Goal: Task Accomplishment & Management: Manage account settings

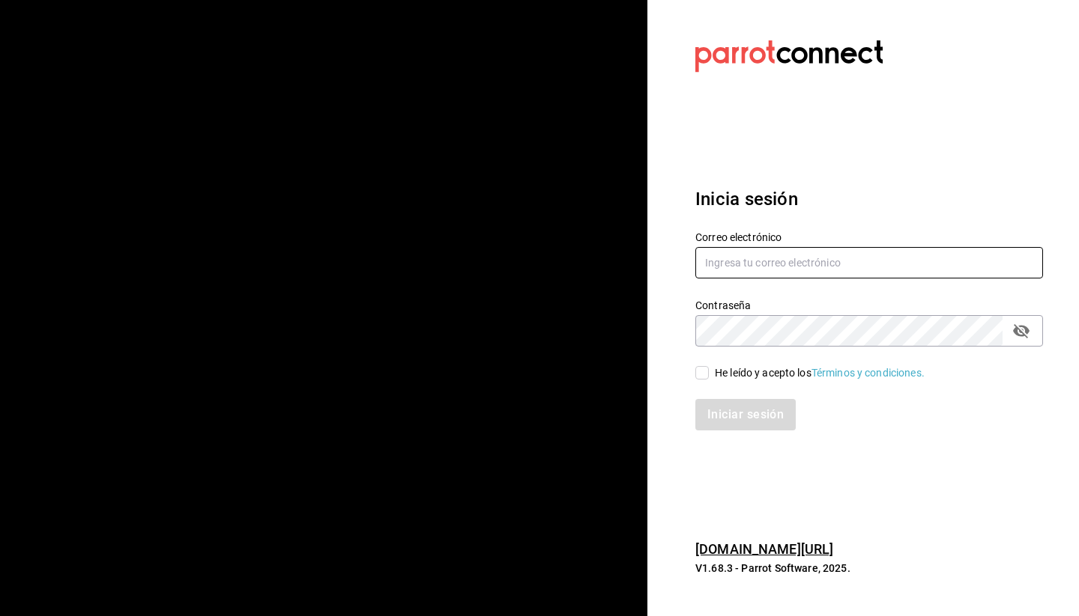
type input "[EMAIL_ADDRESS][DOMAIN_NAME]"
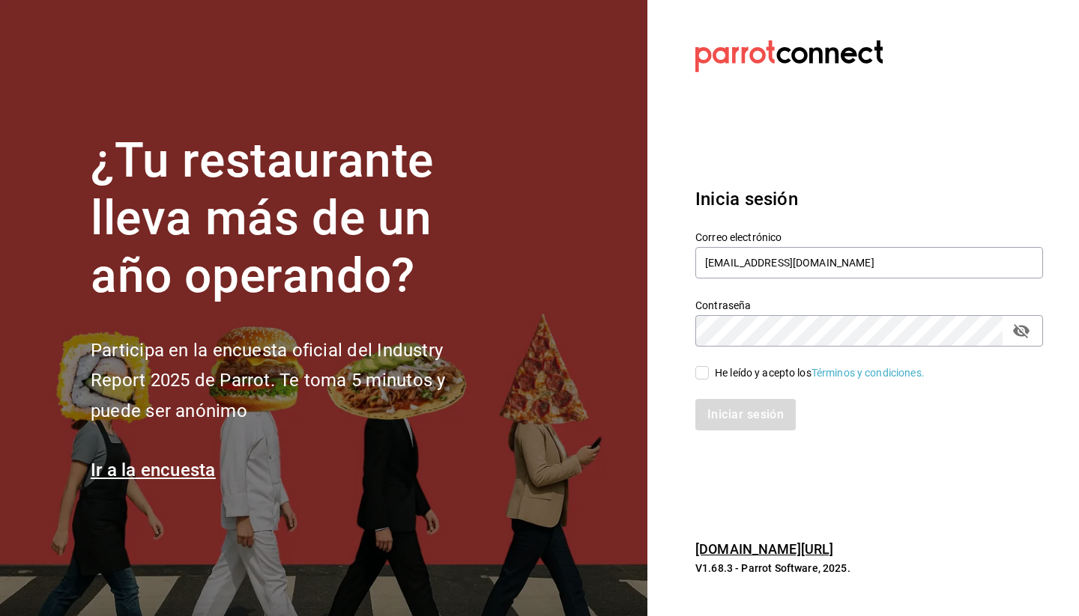
click at [700, 374] on input "He leído y acepto los Términos y condiciones." at bounding box center [701, 372] width 13 height 13
checkbox input "true"
click at [718, 410] on button "Iniciar sesión" at bounding box center [746, 414] width 102 height 31
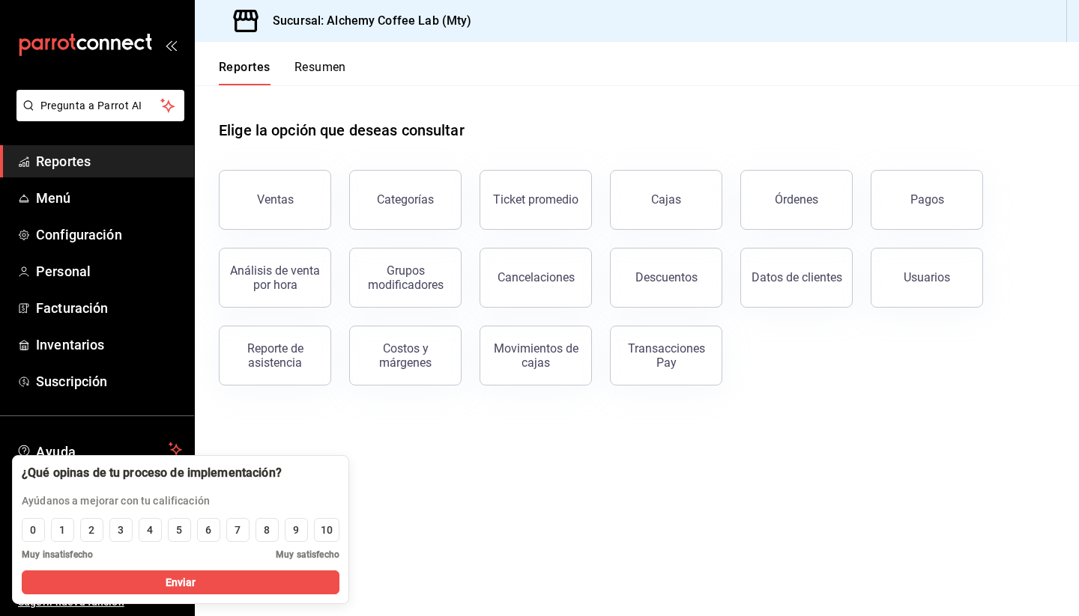
click at [458, 496] on main "Elige la opción que deseas consultar Ventas Categorías Ticket promedio Cajas Ór…" at bounding box center [637, 350] width 884 height 531
click at [327, 529] on div "10" at bounding box center [327, 531] width 12 height 16
click at [266, 528] on div "8" at bounding box center [267, 531] width 6 height 16
click at [248, 580] on button "Enviar" at bounding box center [181, 583] width 318 height 24
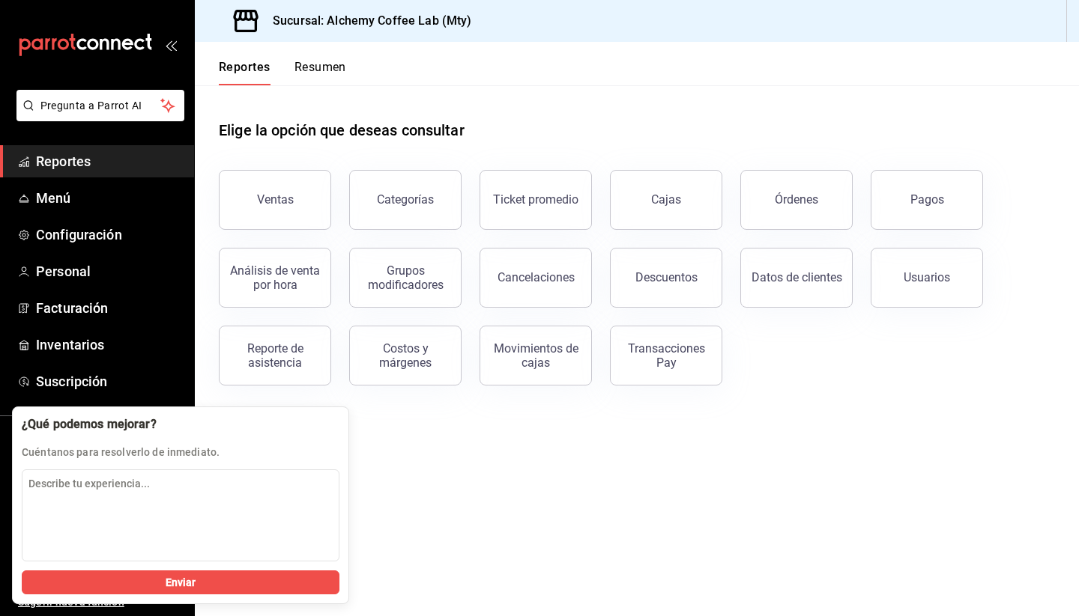
click at [429, 467] on main "Elige la opción que deseas consultar Ventas Categorías Ticket promedio Cajas Ór…" at bounding box center [637, 350] width 884 height 531
drag, startPoint x: 245, startPoint y: 572, endPoint x: 268, endPoint y: 551, distance: 31.3
click at [245, 572] on button "Enviar" at bounding box center [181, 583] width 318 height 24
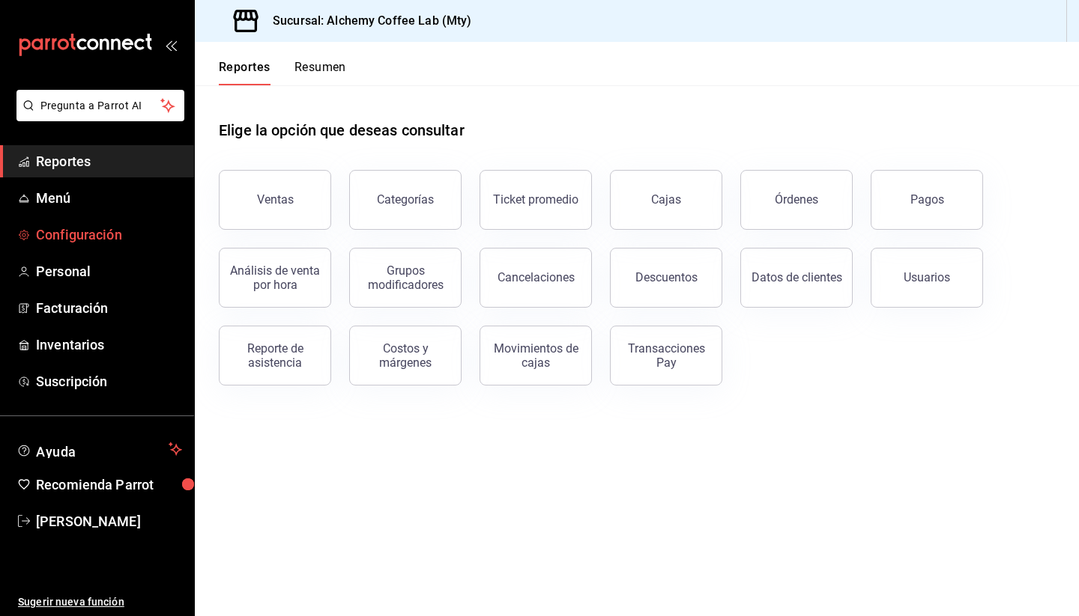
click at [53, 240] on span "Configuración" at bounding box center [109, 235] width 146 height 20
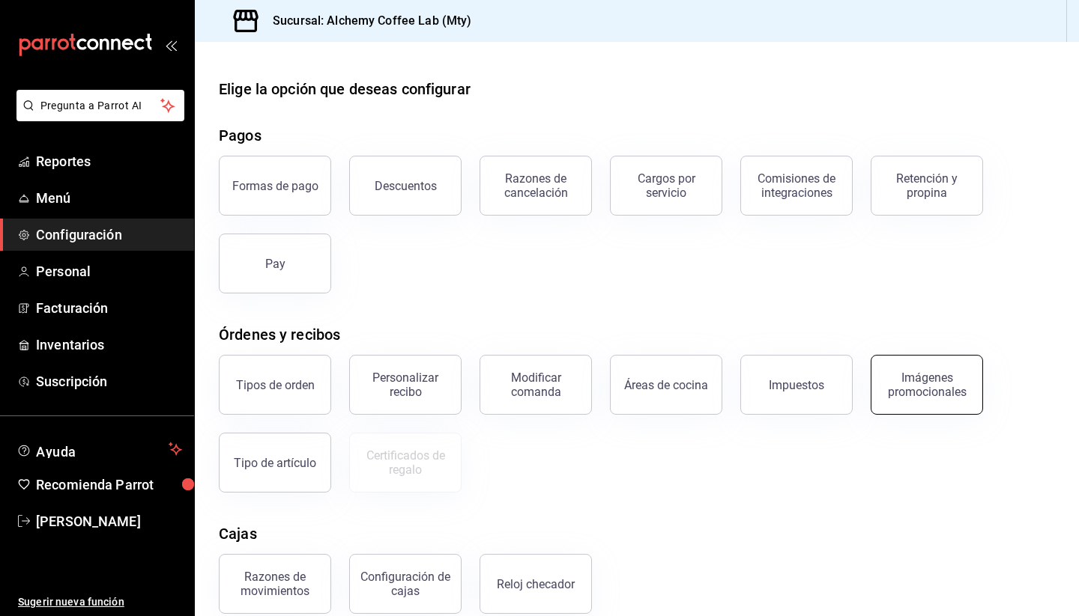
click at [950, 391] on div "Imágenes promocionales" at bounding box center [926, 385] width 93 height 28
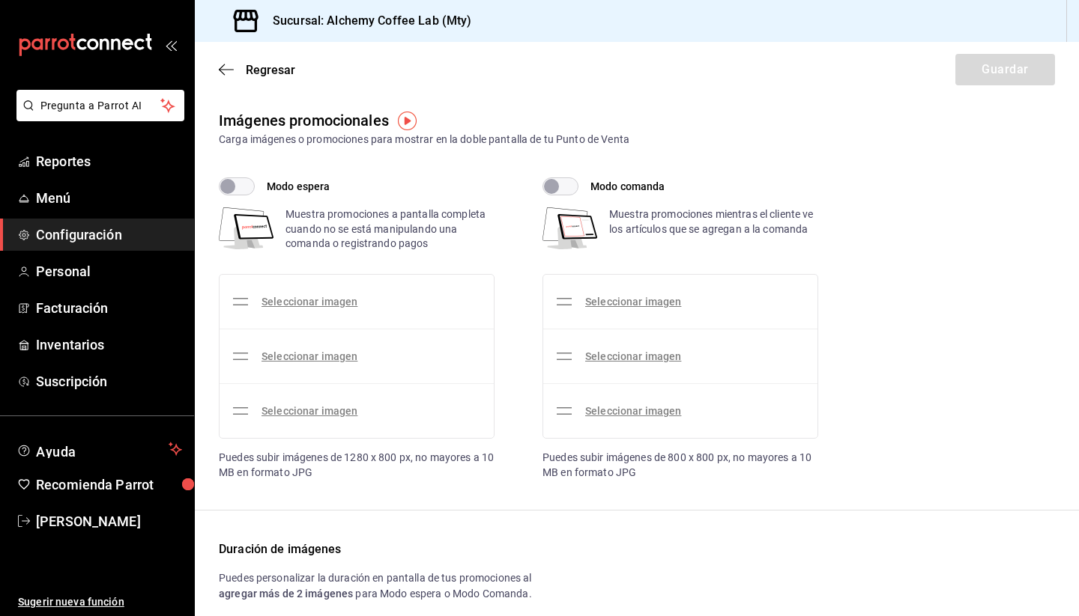
checkbox input "true"
type input "15"
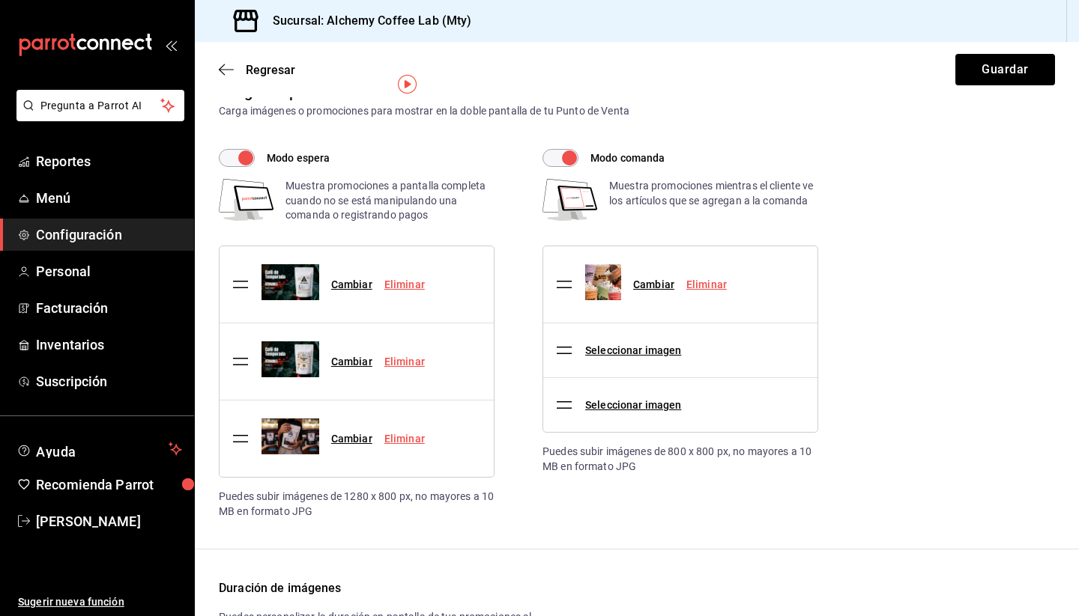
scroll to position [52, 0]
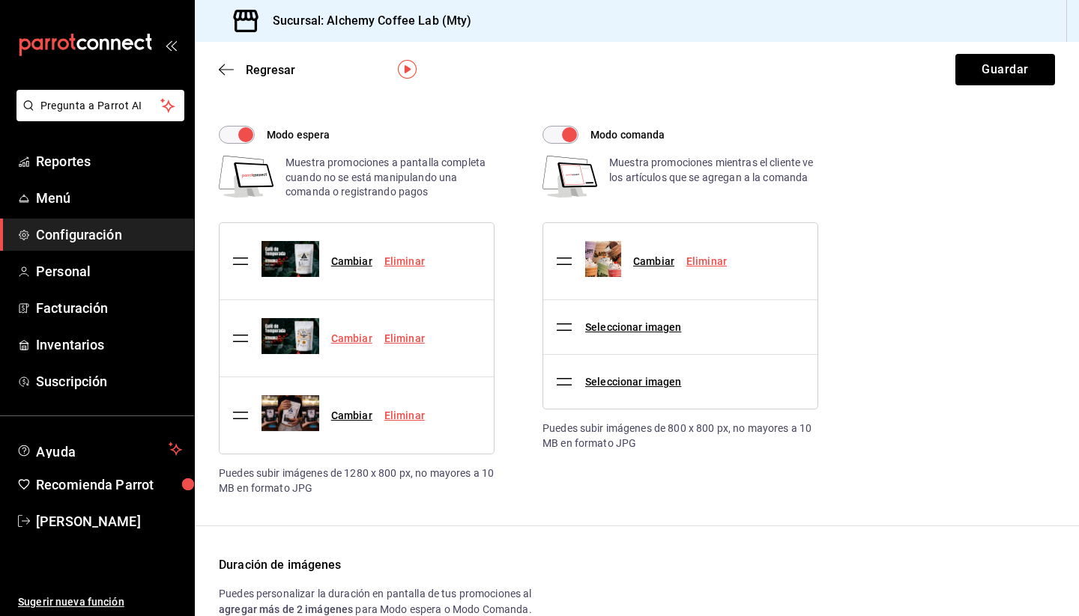
click at [349, 338] on link "Cambiar" at bounding box center [351, 339] width 41 height 12
click at [0, 0] on input "Cambiar" at bounding box center [0, 0] width 0 height 0
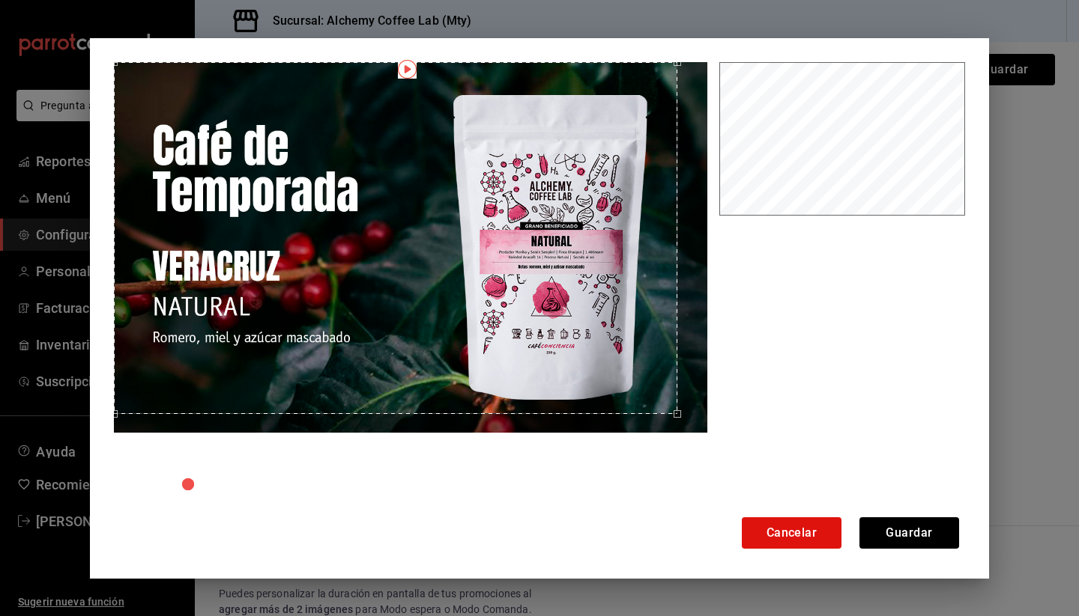
click at [82, 55] on div "Cancelar Guardar" at bounding box center [539, 308] width 1079 height 616
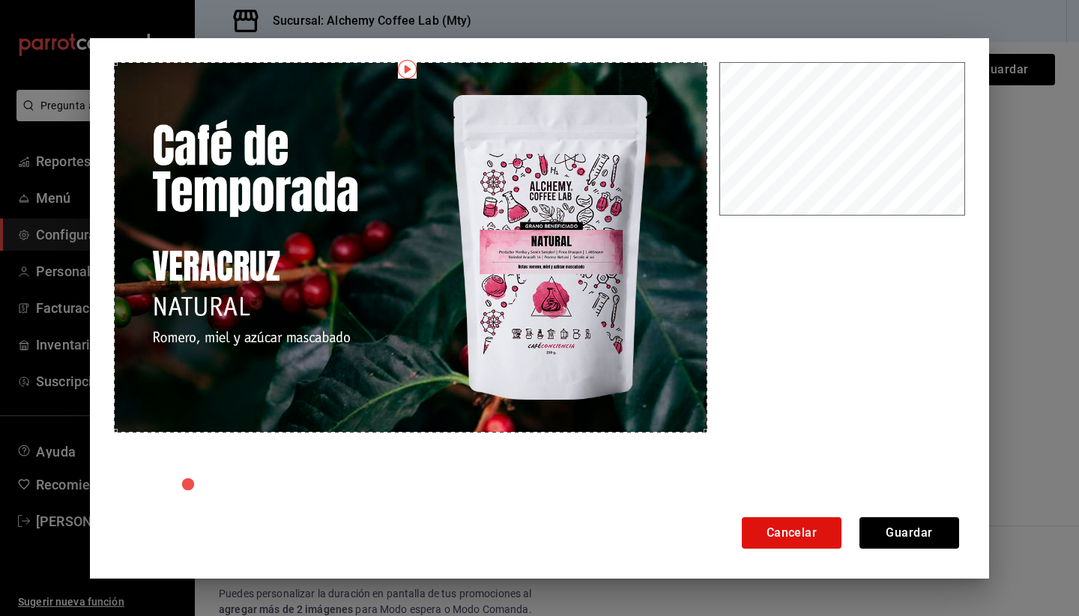
click at [761, 459] on div at bounding box center [539, 286] width 851 height 449
click at [913, 535] on button "Guardar" at bounding box center [909, 533] width 100 height 31
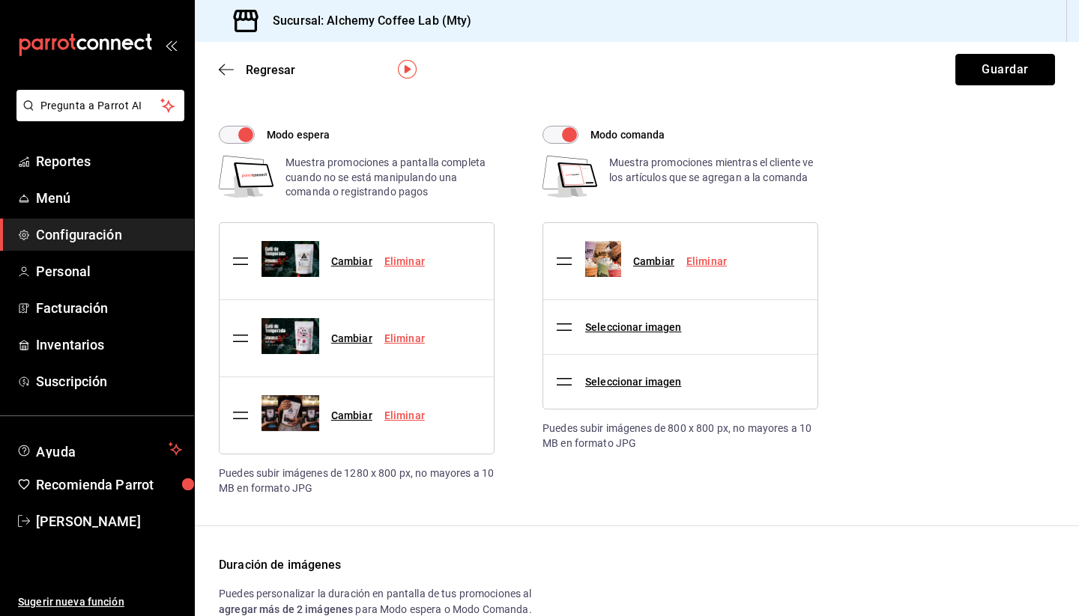
click at [981, 69] on button "Guardar" at bounding box center [1005, 69] width 100 height 31
